Goal: Ask a question

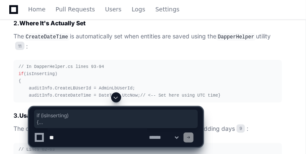
click at [63, 141] on textarea at bounding box center [98, 137] width 100 height 19
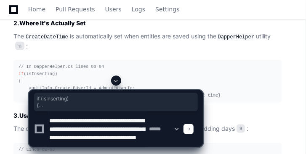
scroll to position [11, 0]
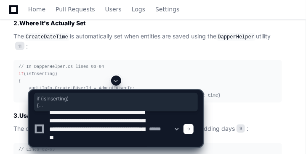
click at [115, 142] on textarea at bounding box center [98, 128] width 100 height 35
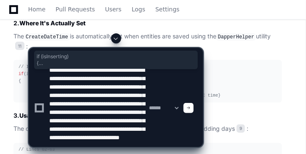
scroll to position [36, 0]
type textarea "**********"
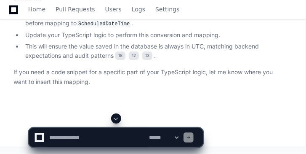
scroll to position [7397, 0]
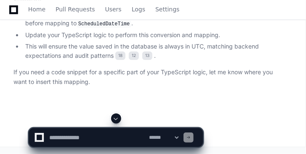
click at [74, 136] on textarea at bounding box center [98, 137] width 100 height 19
type textarea "*"
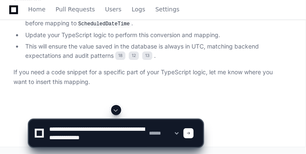
type textarea "**********"
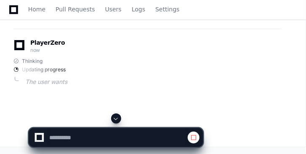
scroll to position [7694, 0]
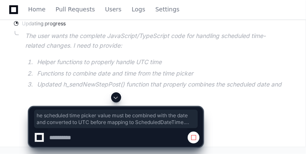
drag, startPoint x: 166, startPoint y: 93, endPoint x: 27, endPoint y: 48, distance: 145.5
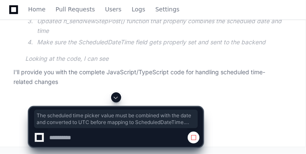
copy ul "The scheduled time picker value must be combined with the date and converted to…"
